Goal: Obtain resource: Download file/media

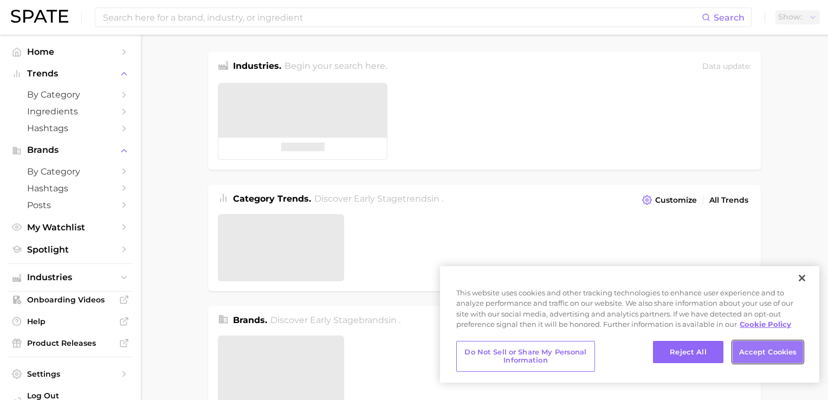
click at [776, 355] on button "Accept Cookies" at bounding box center [768, 352] width 70 height 23
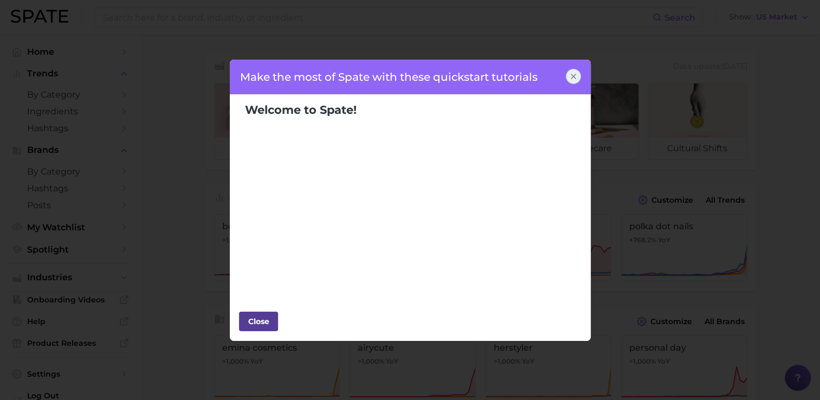
click at [273, 322] on div "Close" at bounding box center [258, 321] width 33 height 16
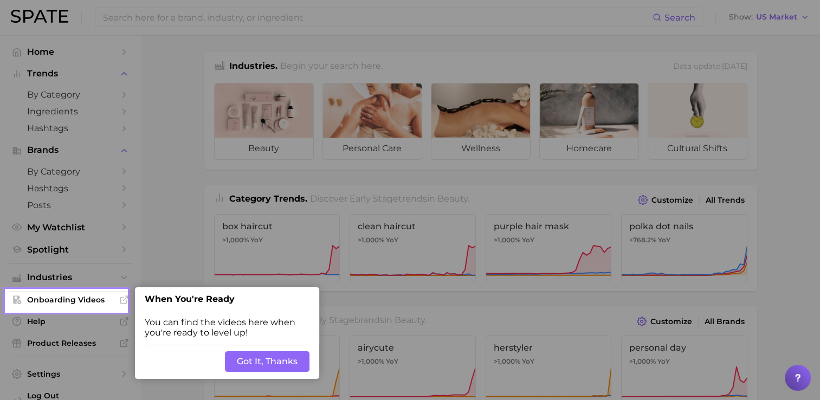
click at [284, 361] on button "Got It, Thanks" at bounding box center [267, 361] width 85 height 21
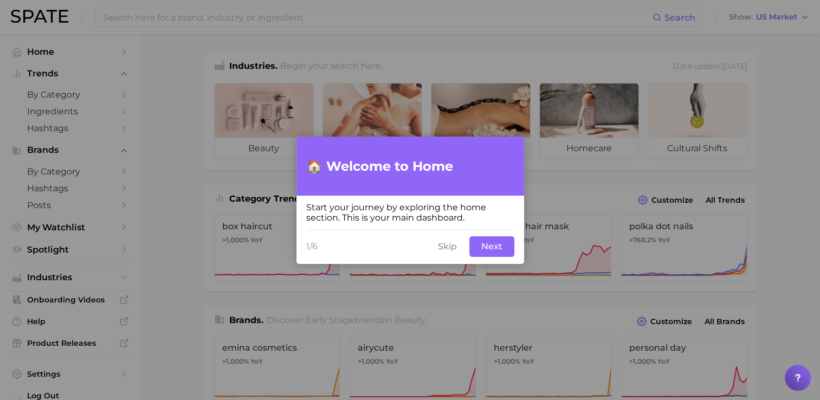
click at [447, 248] on button "Skip" at bounding box center [448, 246] width 32 height 21
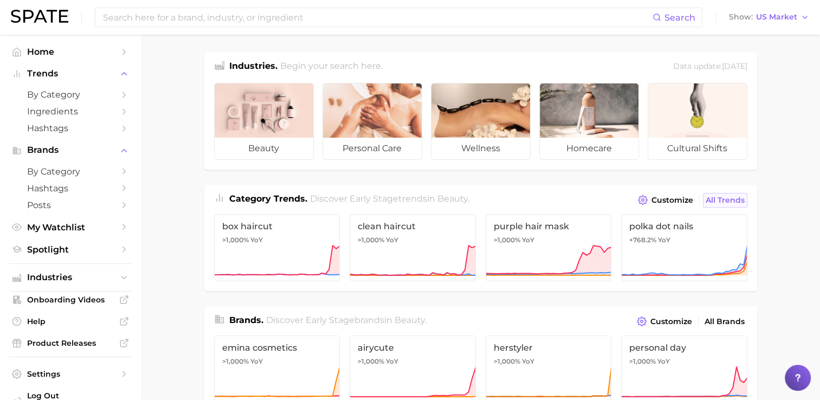
click at [714, 200] on span "All Trends" at bounding box center [725, 200] width 39 height 9
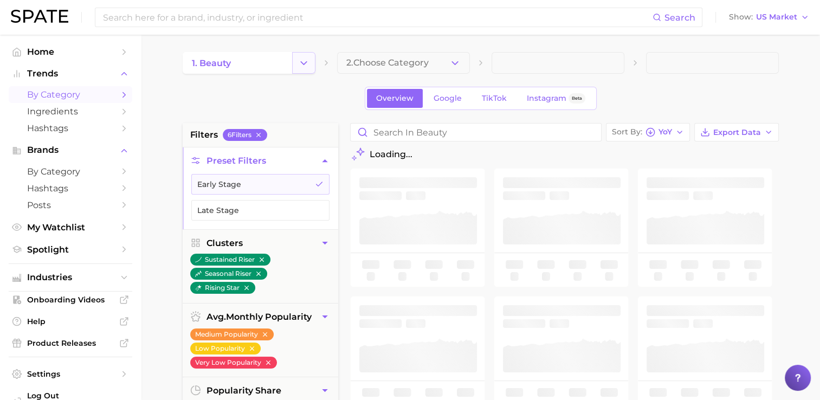
click at [306, 67] on icon "Change Category" at bounding box center [303, 62] width 11 height 11
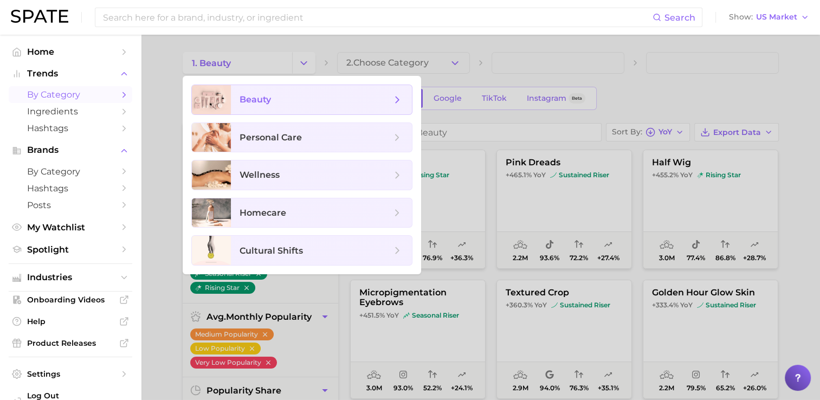
click at [314, 102] on span "beauty" at bounding box center [316, 100] width 152 height 12
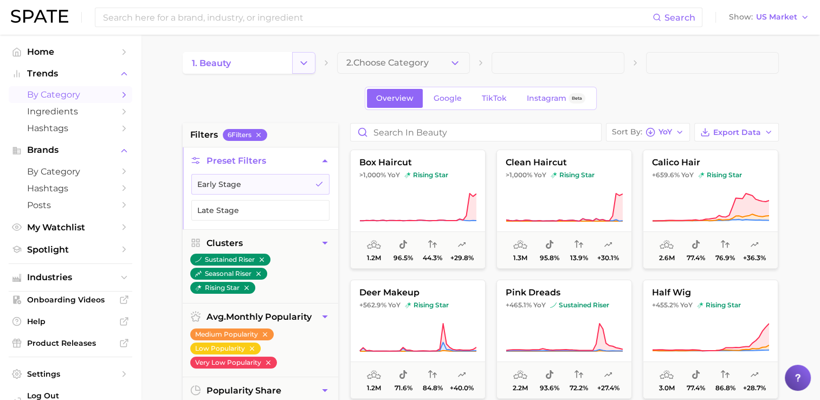
click at [308, 70] on button "Change Category" at bounding box center [303, 63] width 23 height 22
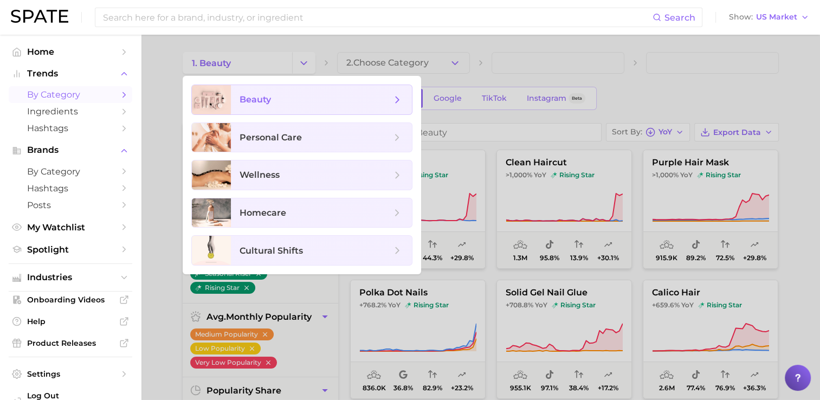
click at [401, 100] on icon at bounding box center [397, 100] width 12 height 12
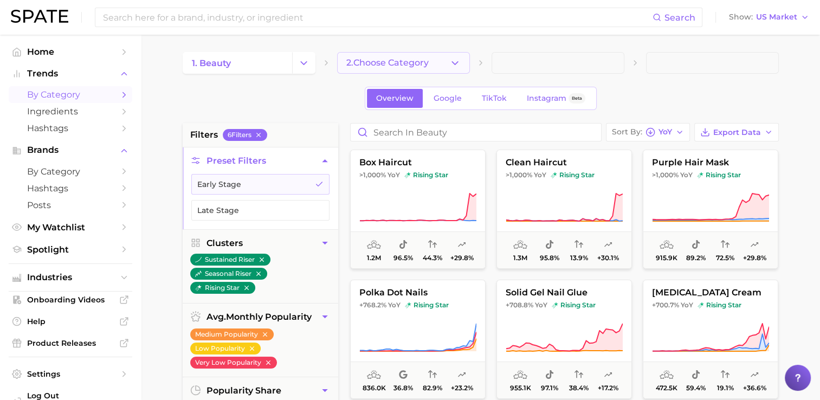
click at [451, 63] on icon "button" at bounding box center [454, 62] width 11 height 11
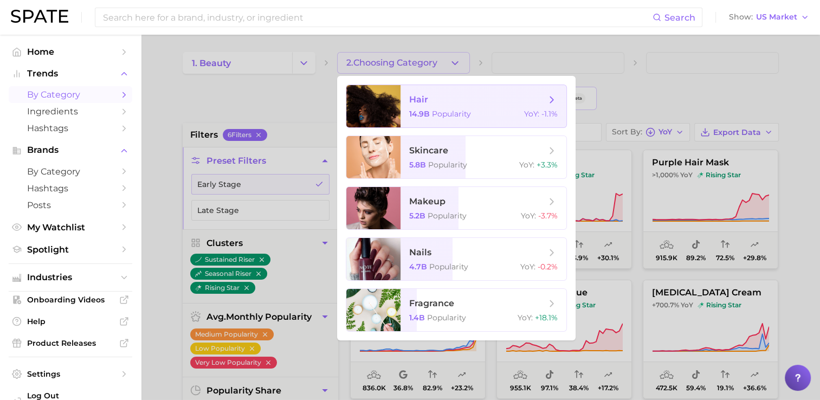
click at [511, 100] on span "hair" at bounding box center [477, 100] width 137 height 12
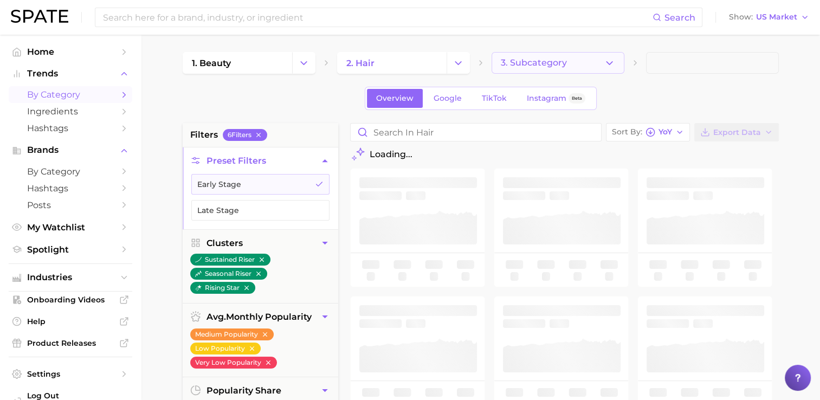
click at [596, 68] on button "3. Subcategory" at bounding box center [558, 63] width 133 height 22
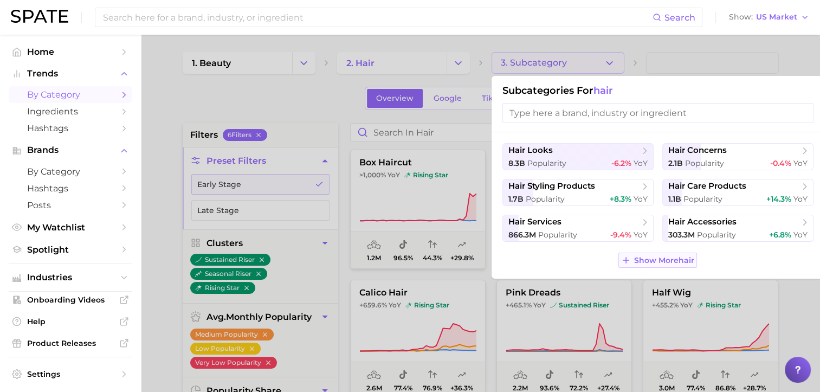
click at [673, 259] on span "Show More hair" at bounding box center [664, 260] width 60 height 9
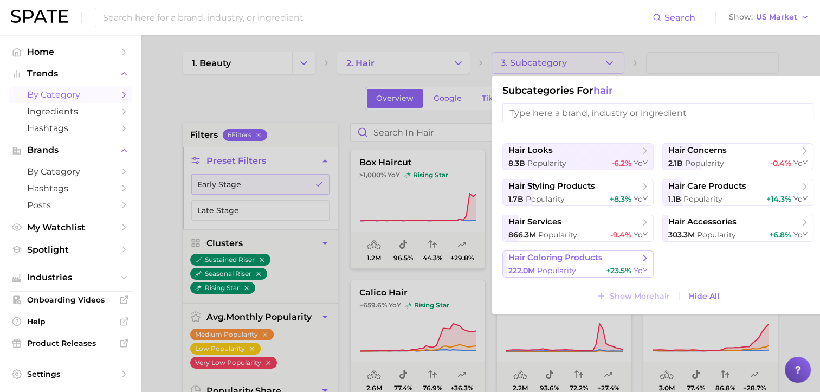
click at [597, 263] on button "hair coloring products 222.0m Popularity +23.5% YoY" at bounding box center [578, 263] width 151 height 27
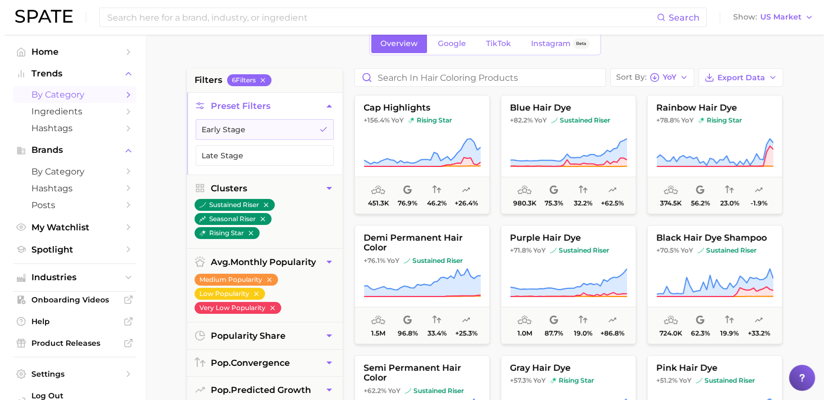
scroll to position [47, 0]
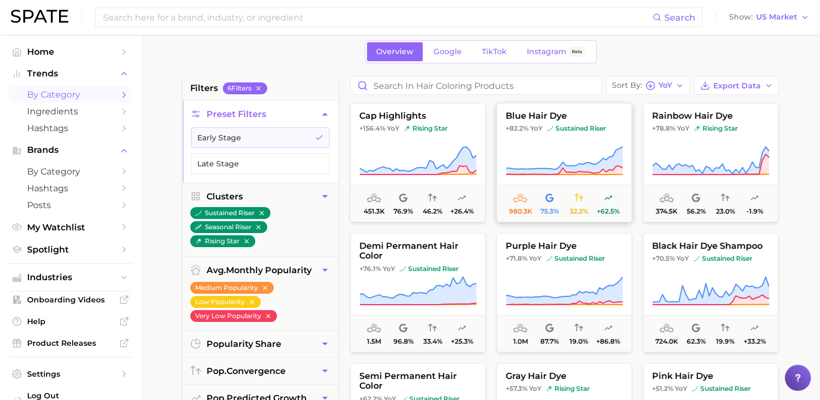
click at [578, 150] on icon at bounding box center [564, 161] width 117 height 30
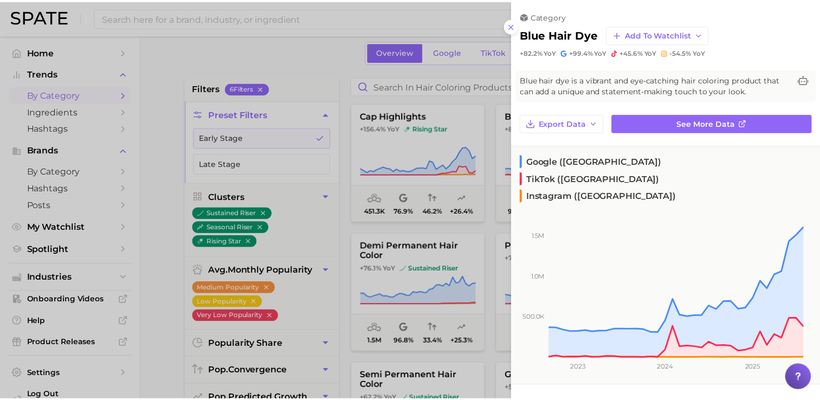
scroll to position [0, 0]
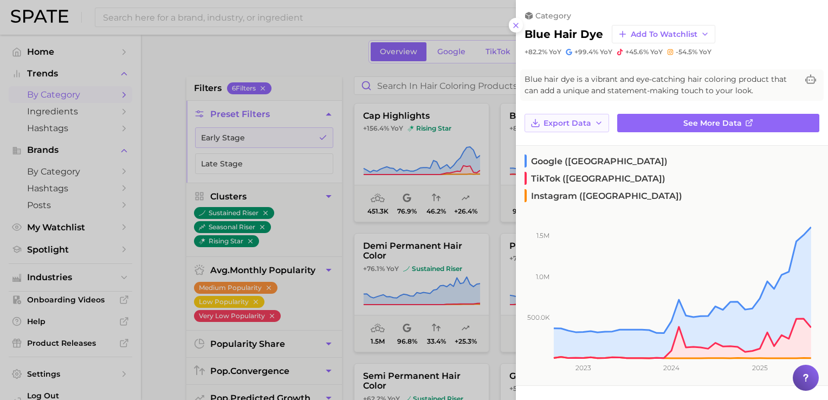
click at [556, 123] on span "Export Data" at bounding box center [568, 123] width 48 height 9
click at [557, 159] on span "Time Series Image" at bounding box center [579, 162] width 73 height 9
click at [338, 57] on div at bounding box center [414, 200] width 828 height 400
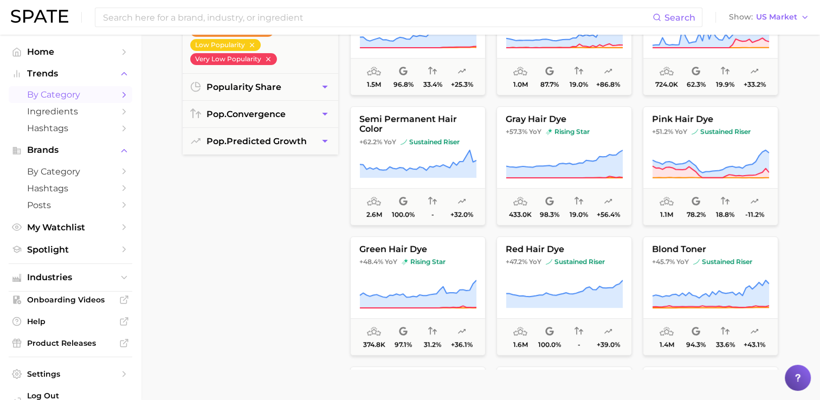
scroll to position [319, 0]
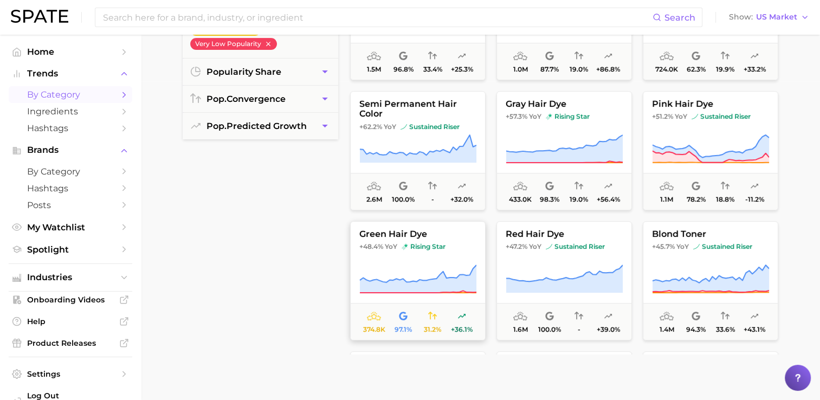
click at [462, 246] on span "+48.4% YoY rising star" at bounding box center [418, 246] width 134 height 9
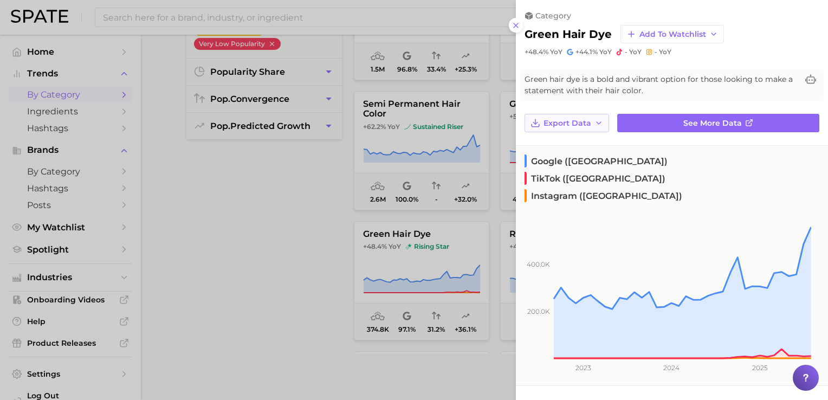
click at [581, 116] on button "Export Data" at bounding box center [567, 123] width 85 height 18
click at [570, 158] on span "Time Series Image" at bounding box center [579, 162] width 73 height 9
click at [333, 242] on div at bounding box center [414, 200] width 828 height 400
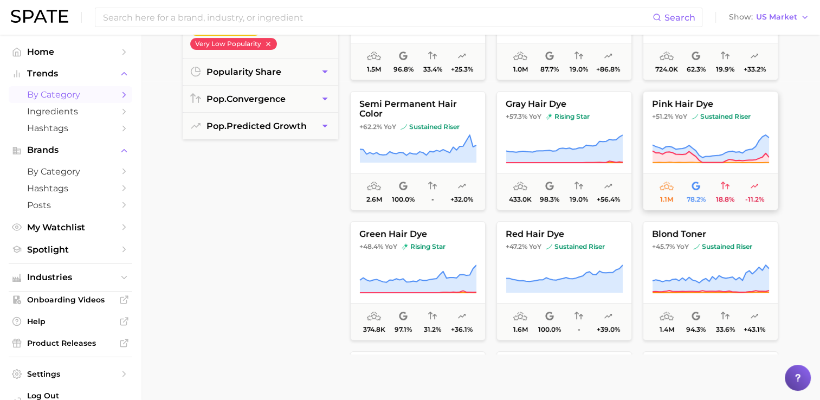
click at [765, 114] on span "+51.2% YoY sustained riser" at bounding box center [711, 116] width 134 height 9
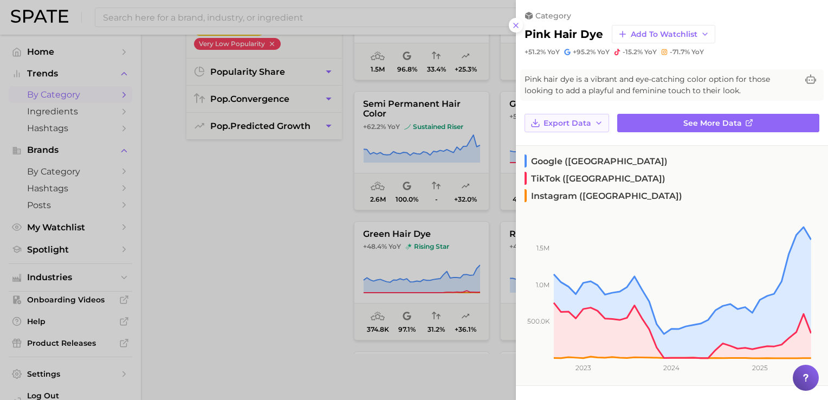
click at [584, 127] on button "Export Data" at bounding box center [567, 123] width 85 height 18
click at [581, 162] on span "Time Series Image" at bounding box center [579, 162] width 73 height 9
click at [305, 242] on div at bounding box center [414, 200] width 828 height 400
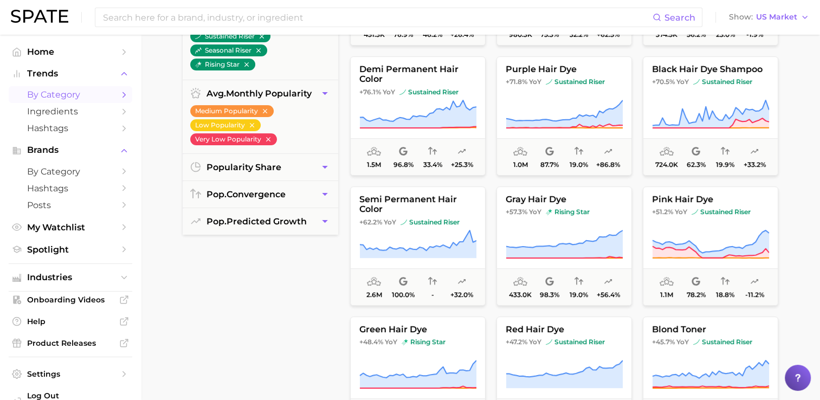
scroll to position [210, 0]
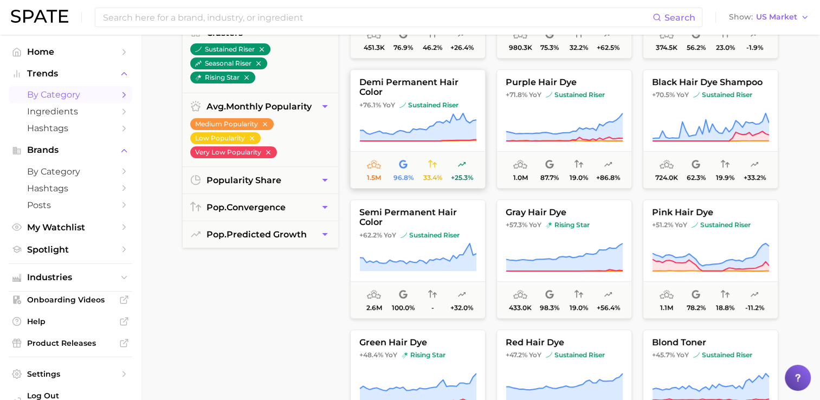
click at [436, 94] on span "demi permanent hair color" at bounding box center [418, 88] width 134 height 20
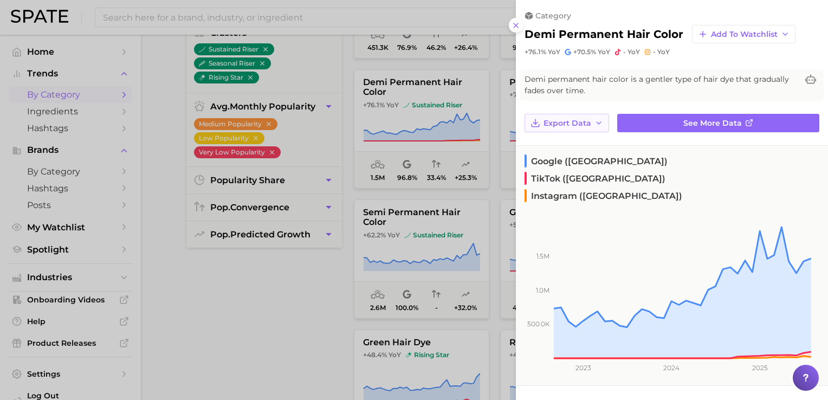
click at [578, 126] on span "Export Data" at bounding box center [568, 123] width 48 height 9
click at [576, 159] on span "Time Series Image" at bounding box center [579, 162] width 73 height 9
click at [274, 270] on div at bounding box center [414, 200] width 828 height 400
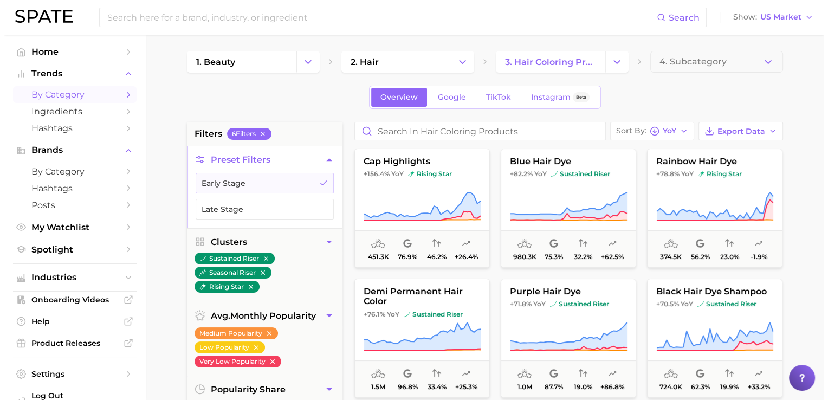
scroll to position [0, 0]
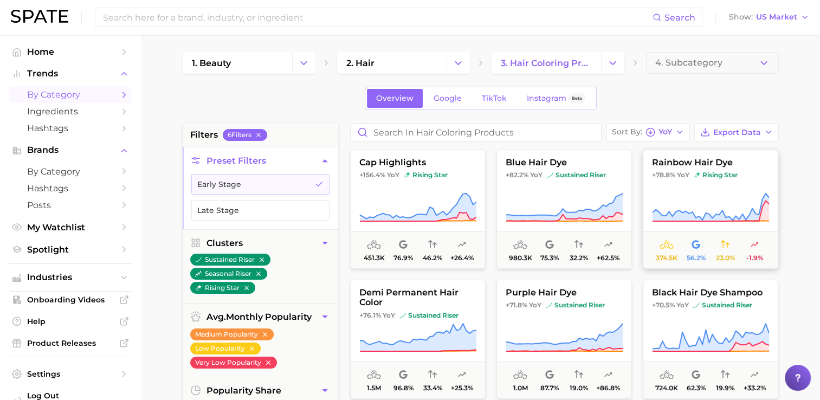
click at [761, 172] on span "+78.8% YoY rising star" at bounding box center [711, 175] width 134 height 9
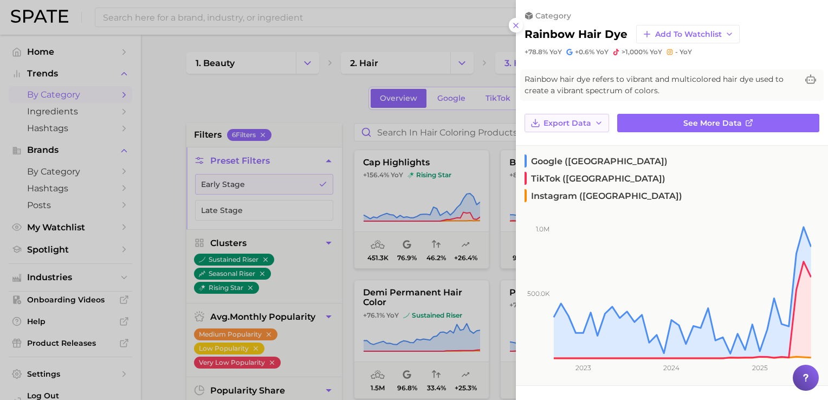
click at [549, 127] on span "Export Data" at bounding box center [568, 123] width 48 height 9
click at [550, 162] on span "Time Series Image" at bounding box center [579, 162] width 73 height 9
click at [330, 100] on div at bounding box center [414, 200] width 828 height 400
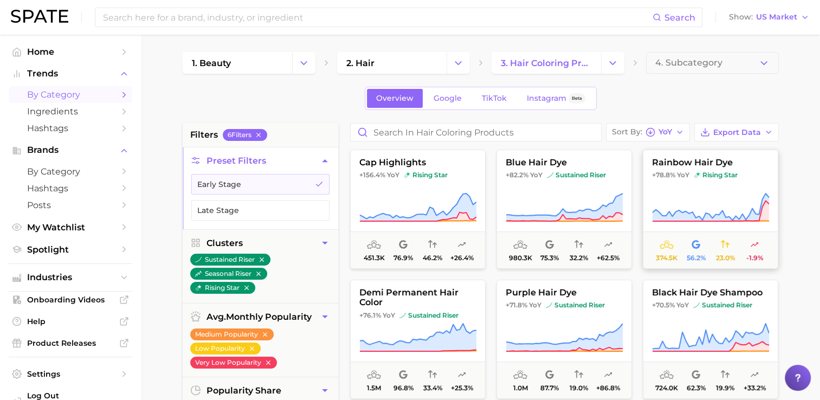
click at [704, 188] on button "rainbow hair dye +78.8% YoY rising star 374.5k 56.2% 23.0% -1.9%" at bounding box center [711, 209] width 136 height 119
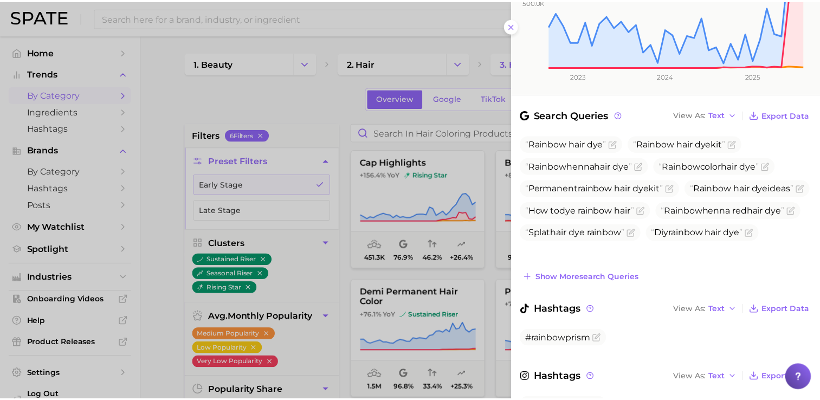
scroll to position [312, 0]
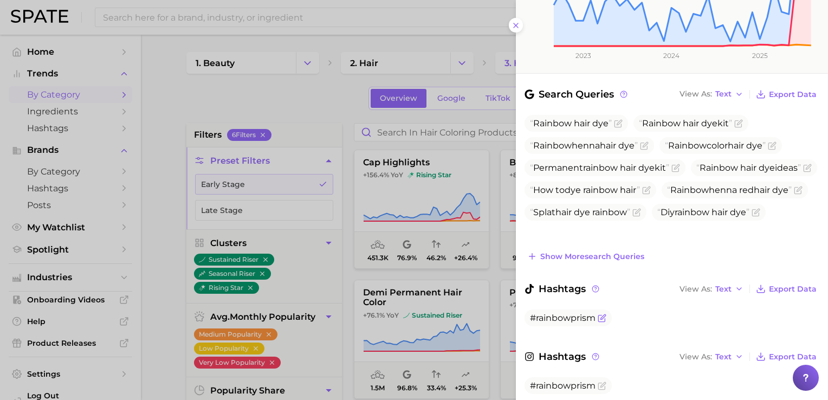
click at [536, 313] on span "#rainbowprism" at bounding box center [563, 318] width 66 height 10
click at [217, 103] on div at bounding box center [414, 200] width 828 height 400
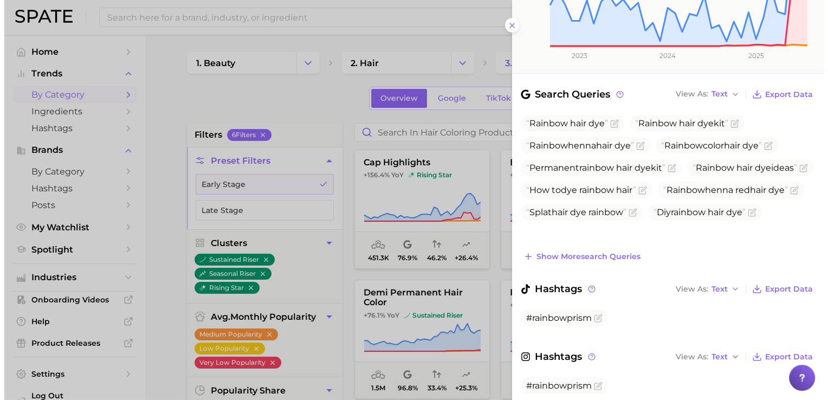
scroll to position [0, 0]
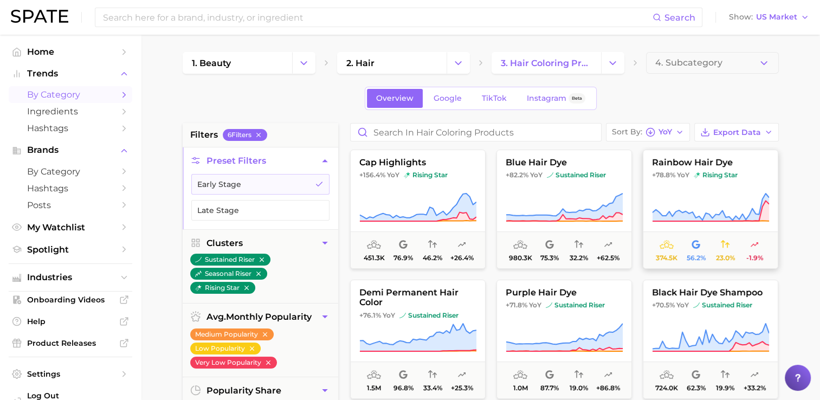
click at [731, 181] on button "rainbow hair dye +78.8% YoY rising star 374.5k 56.2% 23.0% -1.9%" at bounding box center [711, 209] width 136 height 119
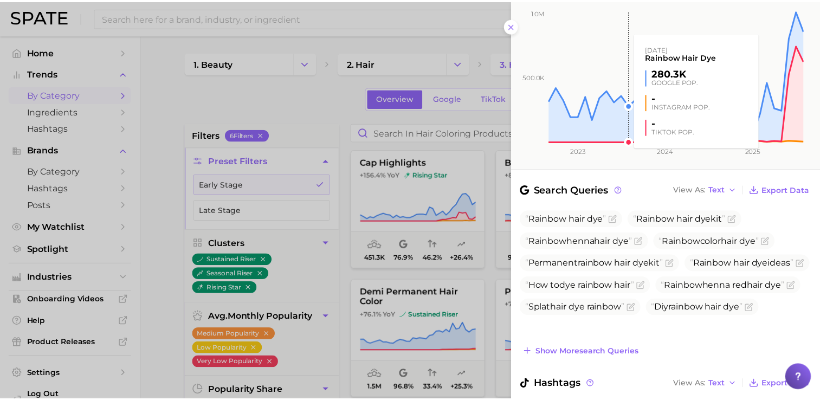
scroll to position [312, 0]
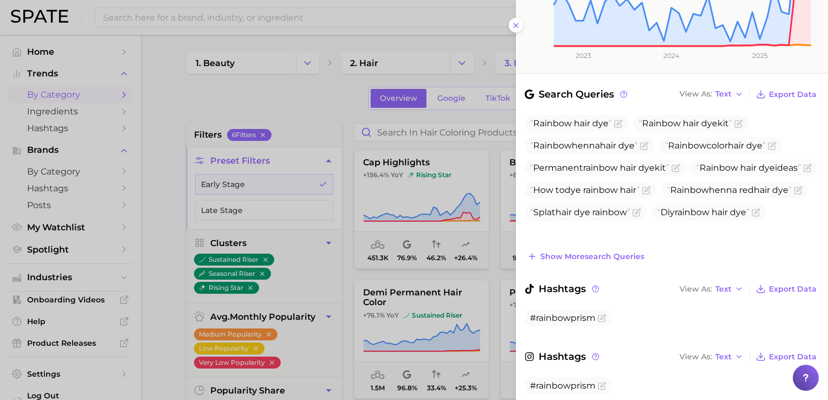
click at [288, 110] on div at bounding box center [414, 200] width 828 height 400
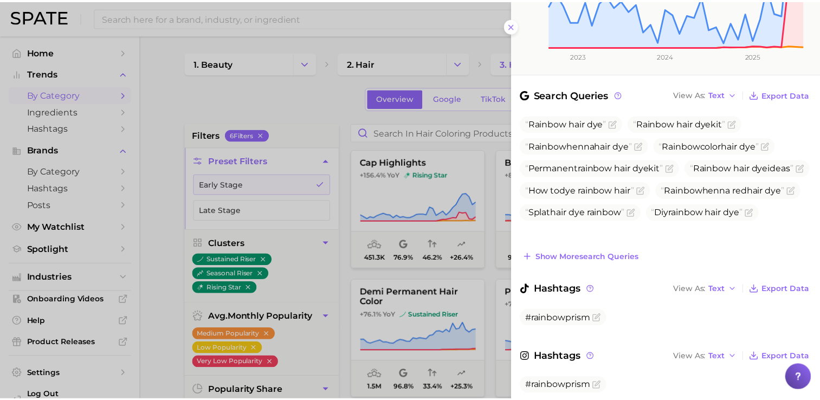
scroll to position [0, 0]
